Goal: Find contact information

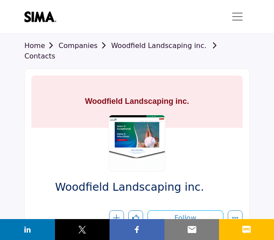
click at [220, 44] on link "Contacts" at bounding box center [121, 50] width 195 height 19
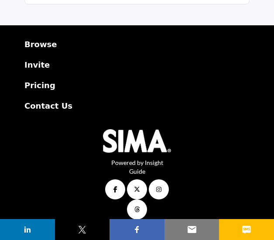
click at [50, 100] on p "Contact Us" at bounding box center [136, 106] width 225 height 12
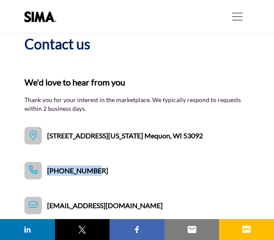
drag, startPoint x: 108, startPoint y: 168, endPoint x: 48, endPoint y: 172, distance: 59.8
click at [48, 172] on div "[STREET_ADDRESS][US_STATE] Mequon, WI 53092 [PHONE_NUMBER] [EMAIL_ADDRESS][DOMA…" at bounding box center [136, 170] width 225 height 87
copy span "[PHONE_NUMBER]"
